Goal: Information Seeking & Learning: Understand process/instructions

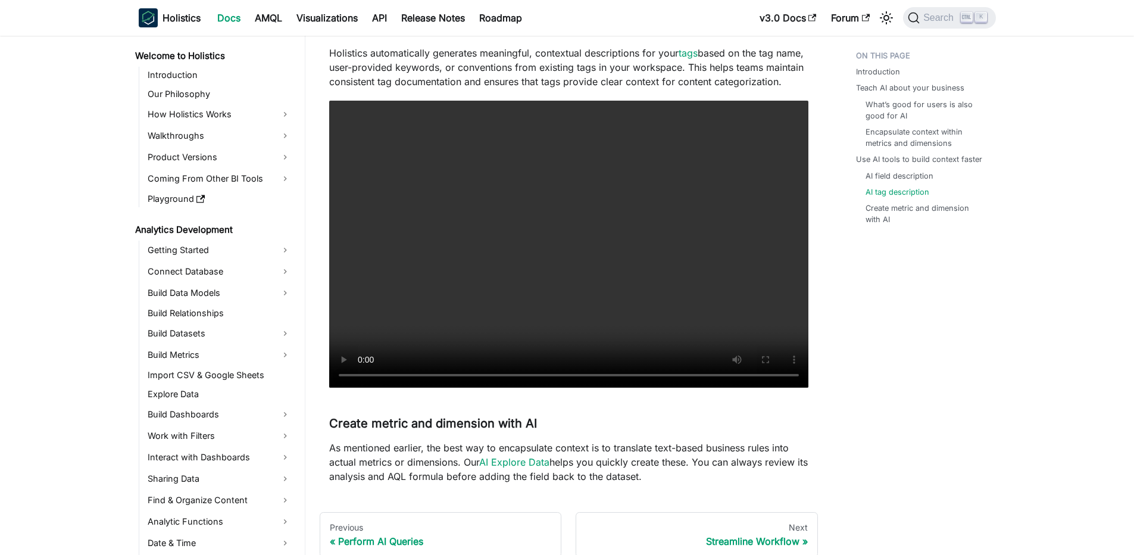
scroll to position [330, 0]
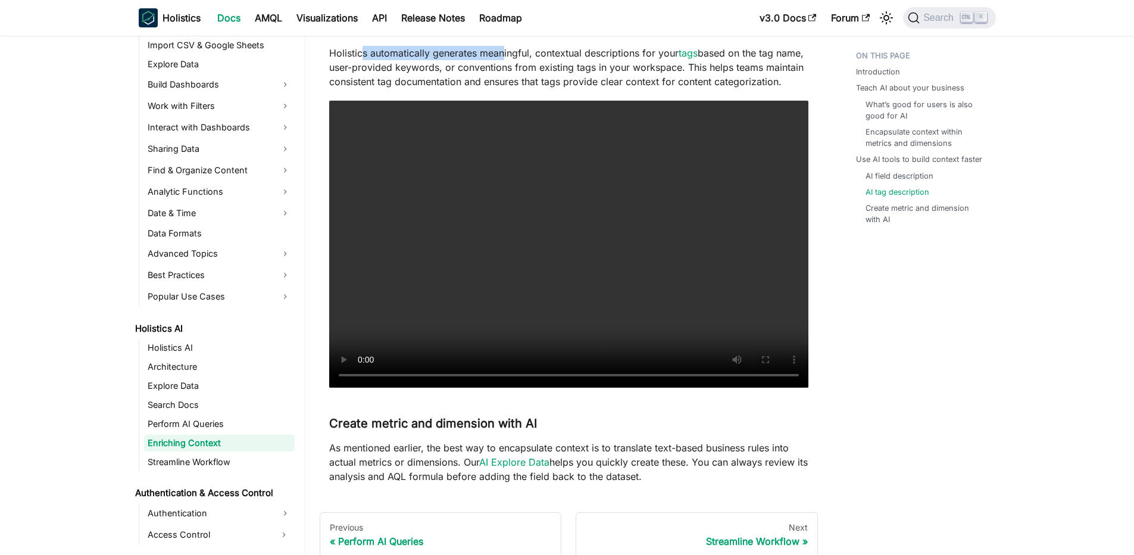
drag, startPoint x: 361, startPoint y: 77, endPoint x: 506, endPoint y: 75, distance: 145.3
click at [506, 75] on p "Holistics automatically generates meaningful, contextual descriptions for your …" at bounding box center [568, 67] width 479 height 43
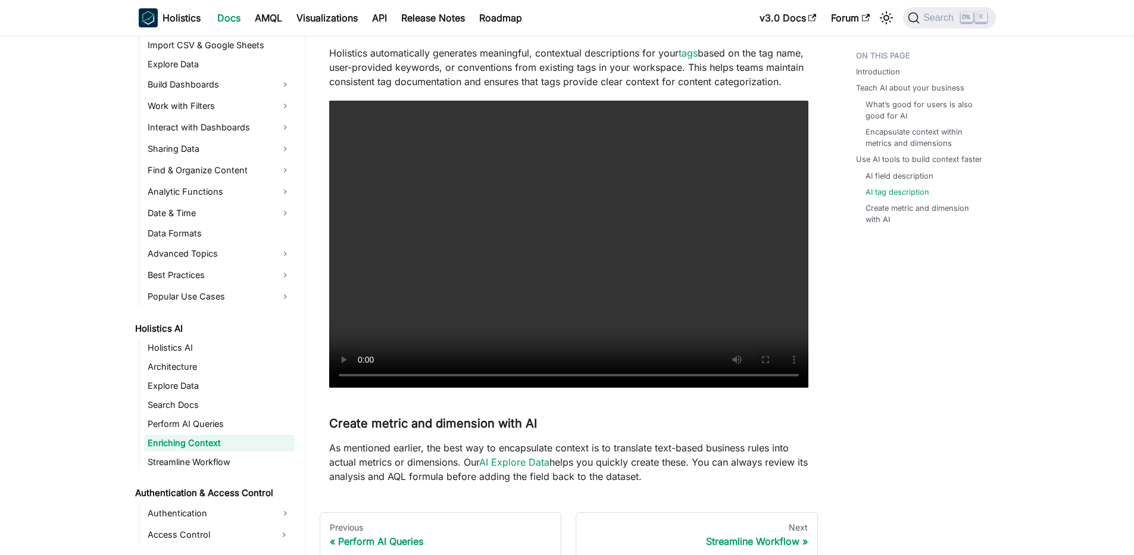
click at [494, 71] on p "Holistics automatically generates meaningful, contextual descriptions for your …" at bounding box center [568, 67] width 479 height 43
click at [488, 72] on p "Holistics automatically generates meaningful, contextual descriptions for your …" at bounding box center [568, 67] width 479 height 43
click at [562, 268] on video "Your browser does not support embedding video, but you can download it ." at bounding box center [568, 245] width 479 height 288
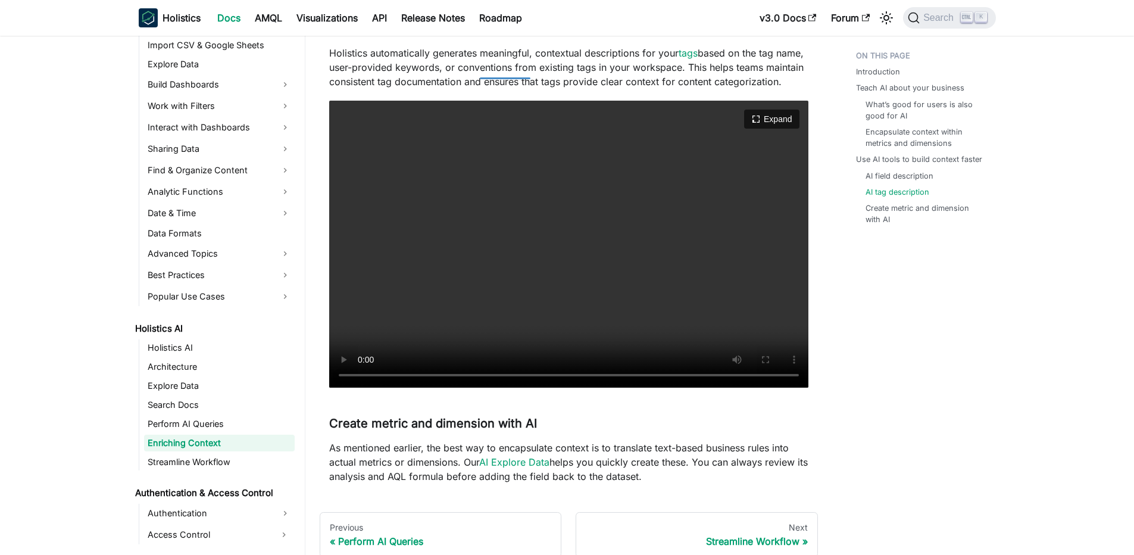
click at [557, 255] on video "Your browser does not support embedding video, but you can download it ." at bounding box center [568, 245] width 479 height 288
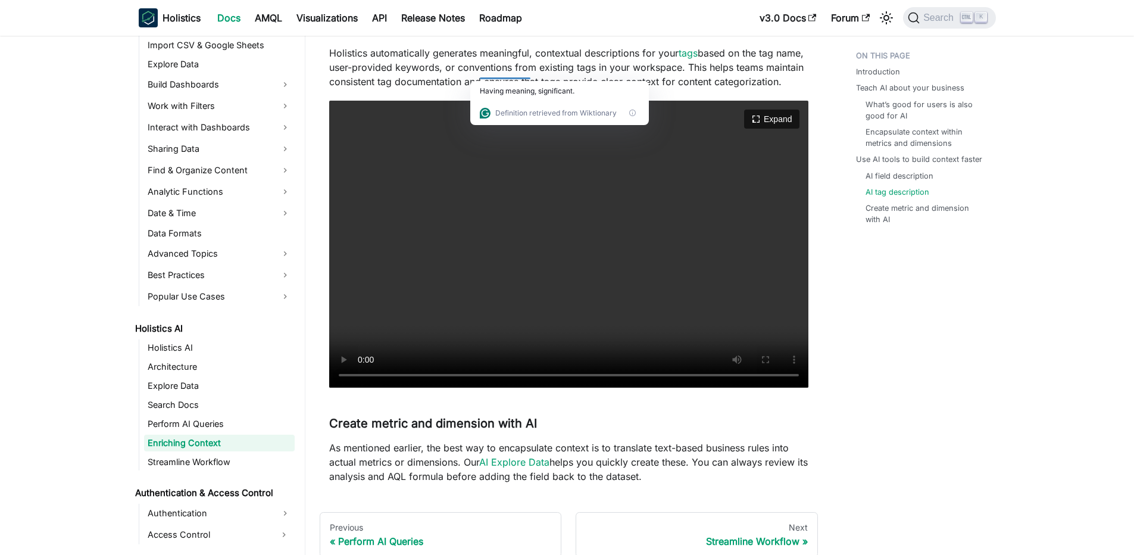
click at [655, 280] on video "Your browser does not support embedding video, but you can download it ." at bounding box center [568, 245] width 479 height 288
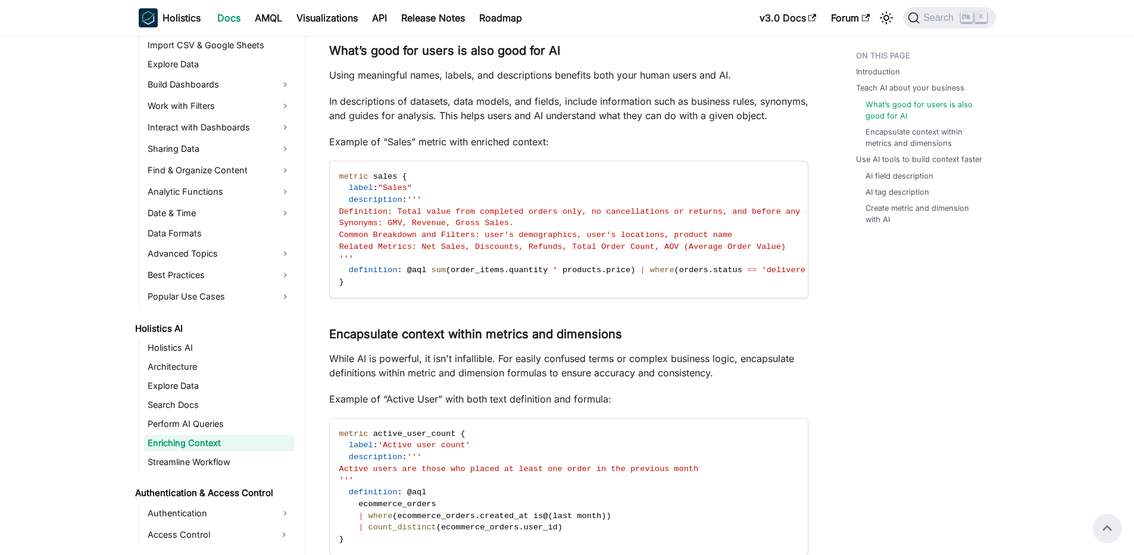
scroll to position [0, 0]
